Goal: Check status: Check status

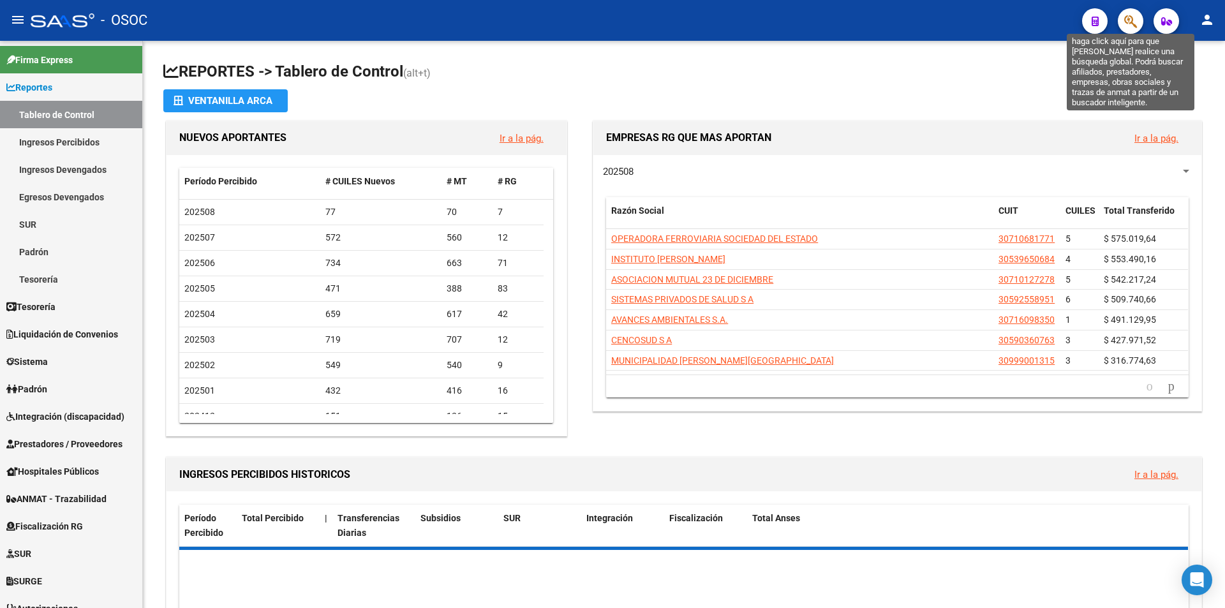
click at [1126, 18] on icon "button" at bounding box center [1131, 21] width 13 height 15
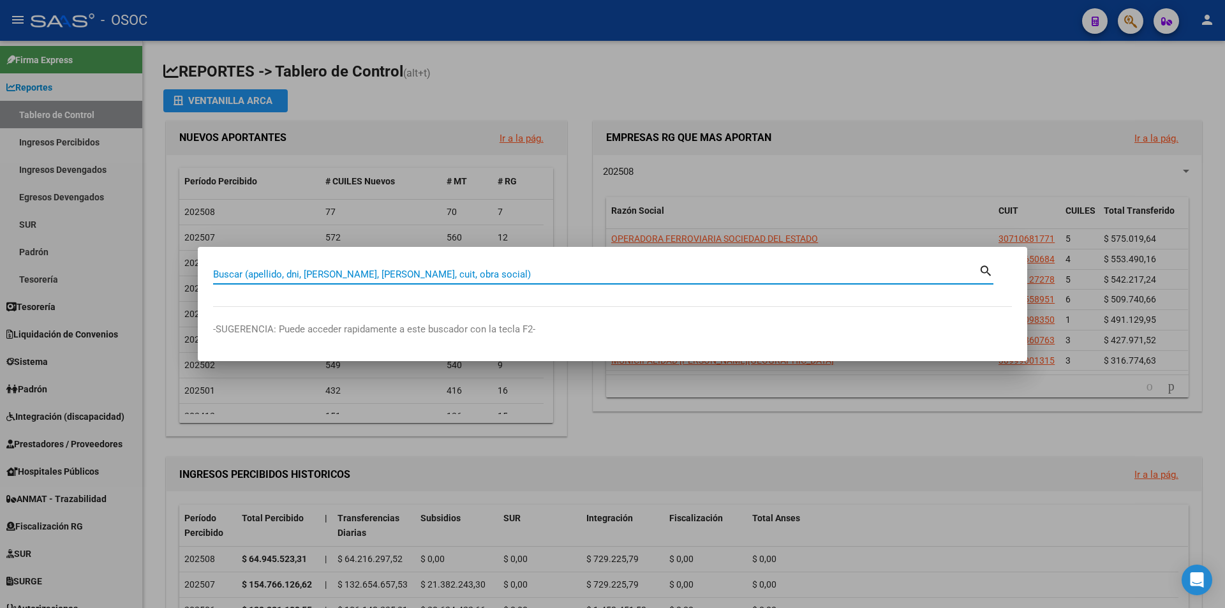
paste input "24.433.127"
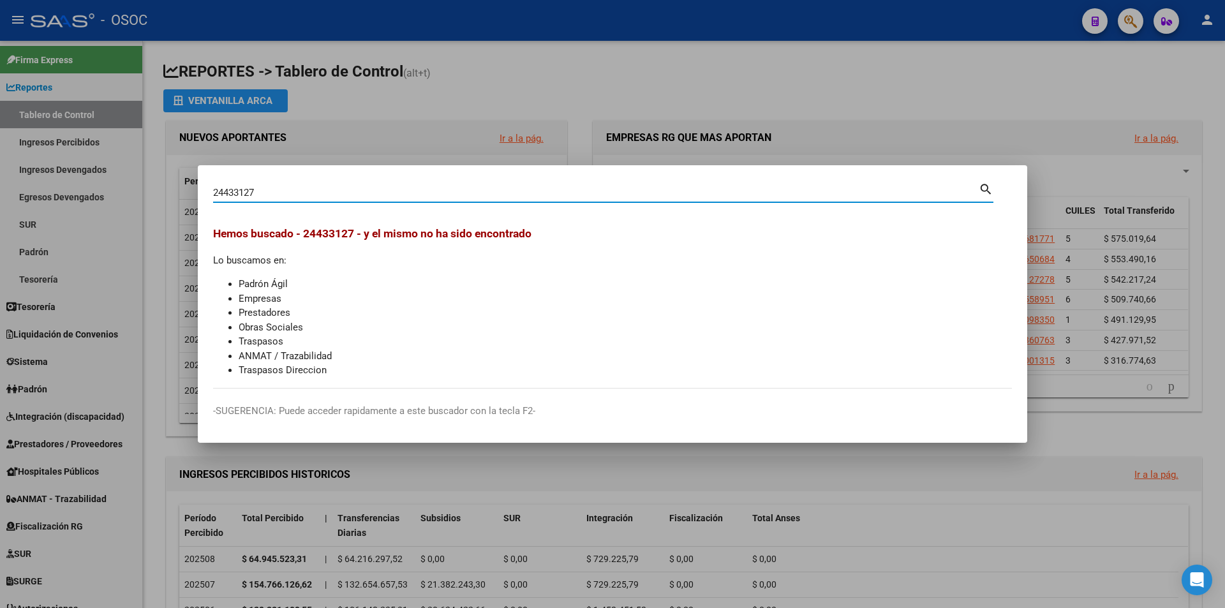
type input "24433127"
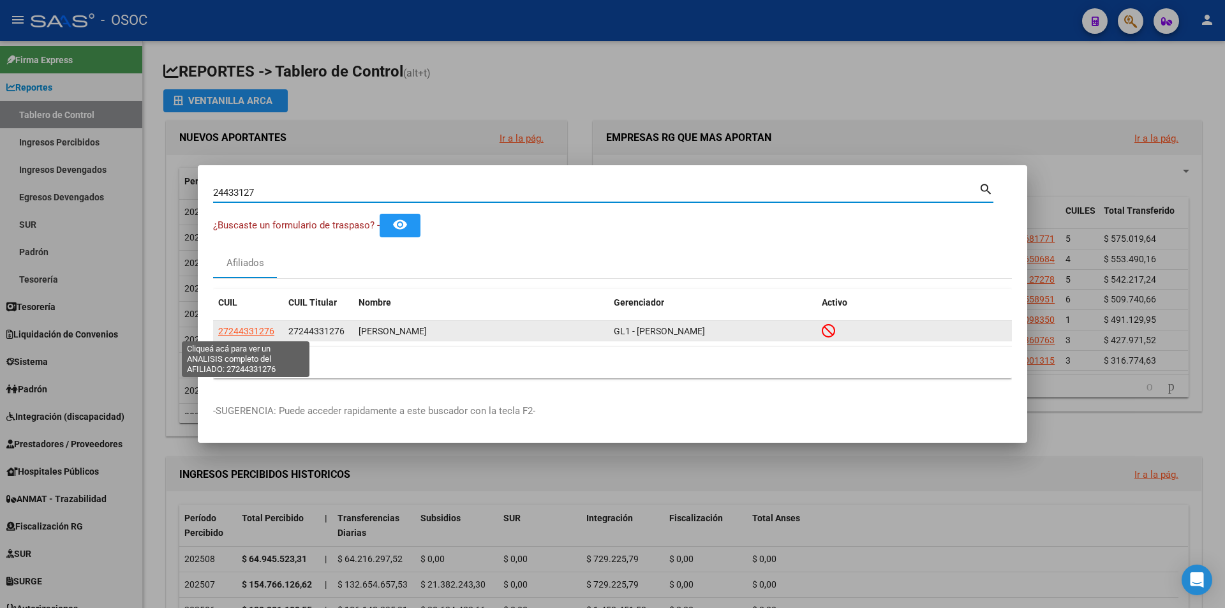
click at [253, 333] on span "27244331276" at bounding box center [246, 331] width 56 height 10
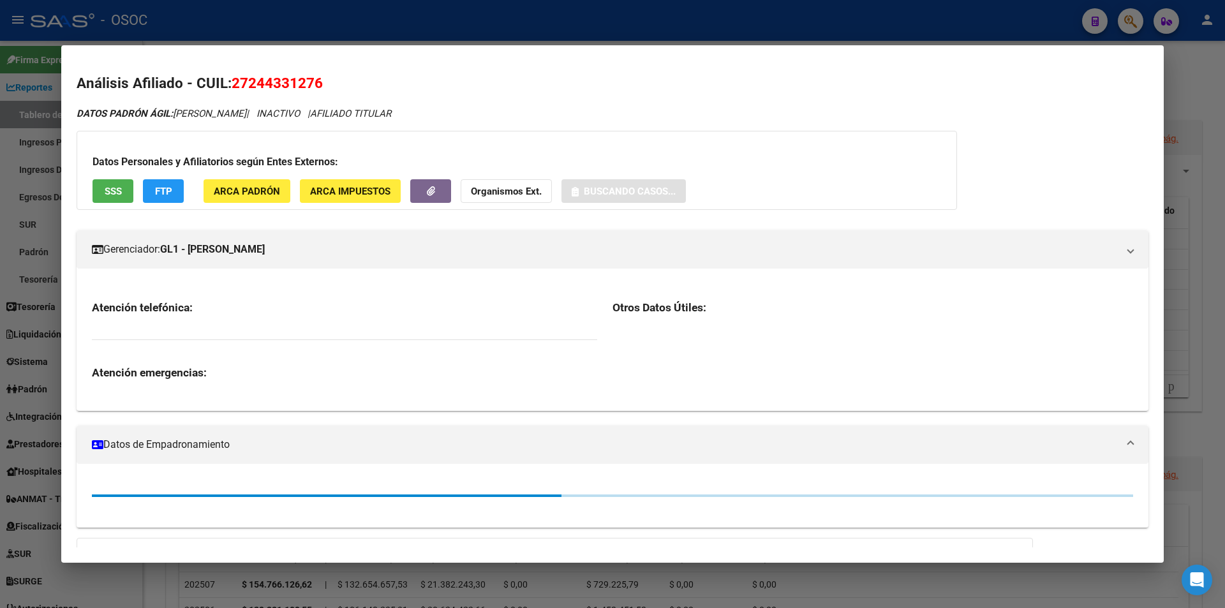
click at [534, 82] on h2 "Análisis Afiliado - CUIL: 27244331276" at bounding box center [613, 84] width 1072 height 22
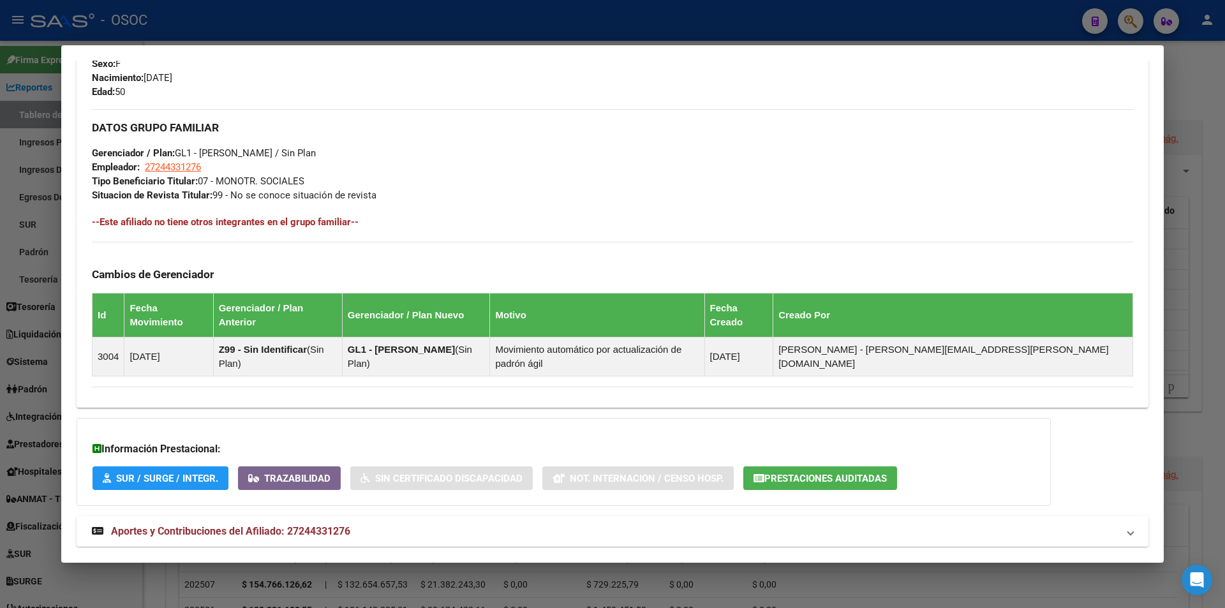
click at [213, 525] on span "Aportes y Contribuciones del Afiliado: 27244331276" at bounding box center [230, 531] width 239 height 12
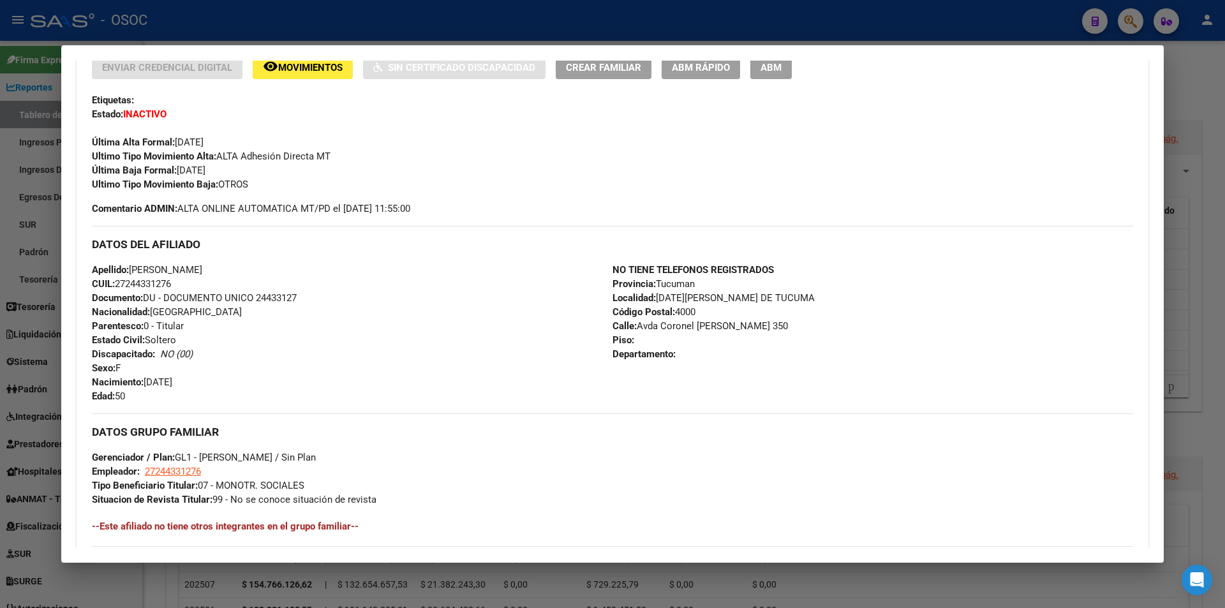
scroll to position [383, 0]
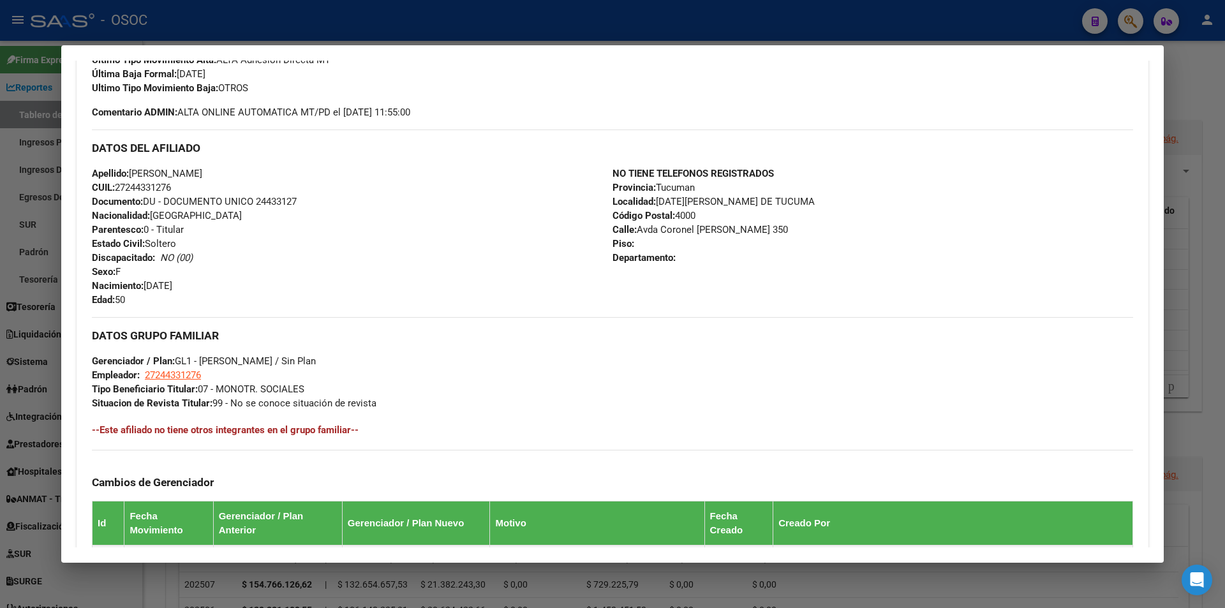
click at [29, 234] on div at bounding box center [612, 304] width 1225 height 608
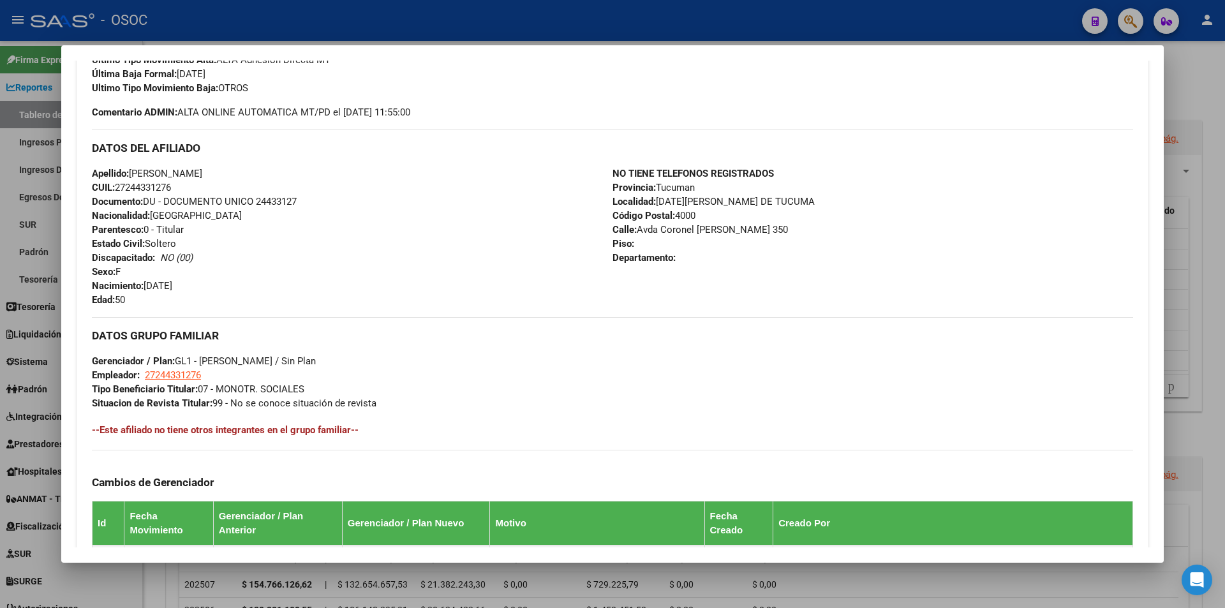
click at [29, 234] on div at bounding box center [612, 304] width 1225 height 608
